Goal: Task Accomplishment & Management: Manage account settings

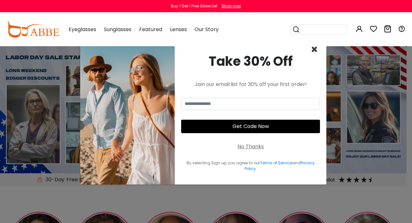
drag, startPoint x: 0, startPoint y: 0, endPoint x: 314, endPoint y: 49, distance: 317.9
click at [314, 49] on span "×" at bounding box center [314, 49] width 7 height 16
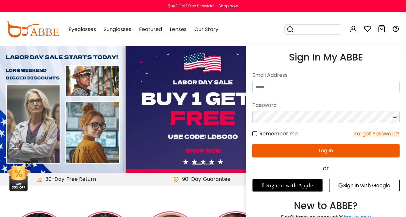
click at [355, 28] on icon at bounding box center [354, 29] width 8 height 8
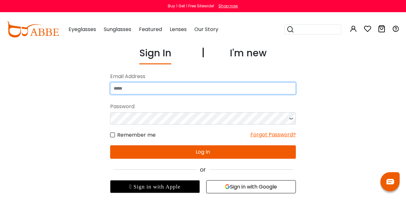
click at [165, 87] on input "email" at bounding box center [203, 88] width 186 height 12
type input "**********"
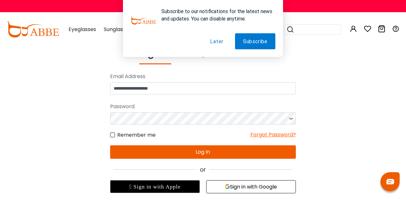
click at [218, 41] on button "Later" at bounding box center [216, 41] width 29 height 16
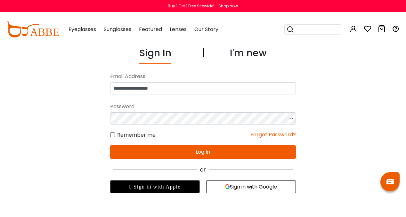
click at [204, 150] on button "Log In" at bounding box center [203, 152] width 186 height 13
